Goal: Task Accomplishment & Management: Use online tool/utility

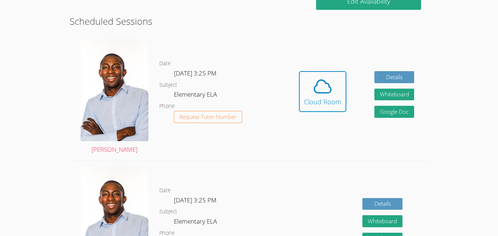
scroll to position [194, 0]
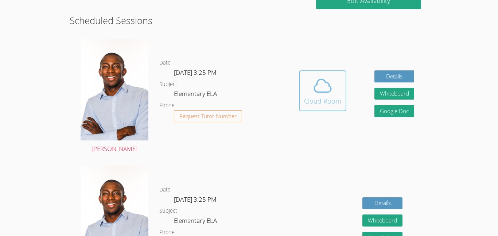
click at [318, 77] on icon at bounding box center [323, 86] width 20 height 20
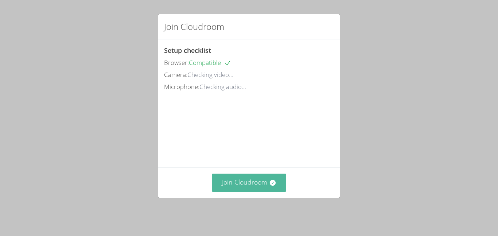
click at [244, 180] on button "Join Cloudroom" at bounding box center [249, 183] width 75 height 18
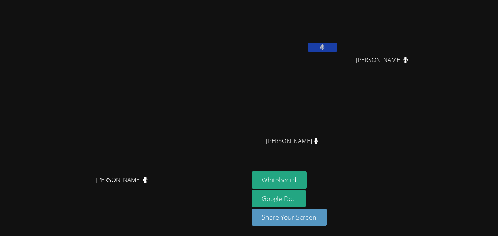
click at [179, 172] on video at bounding box center [124, 103] width 109 height 137
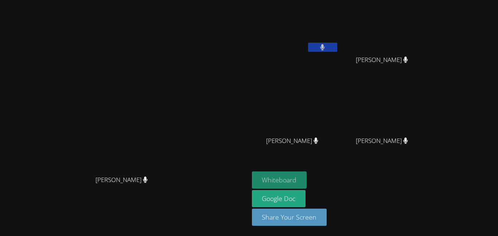
click at [307, 180] on button "Whiteboard" at bounding box center [279, 179] width 55 height 17
